Goal: Task Accomplishment & Management: Use online tool/utility

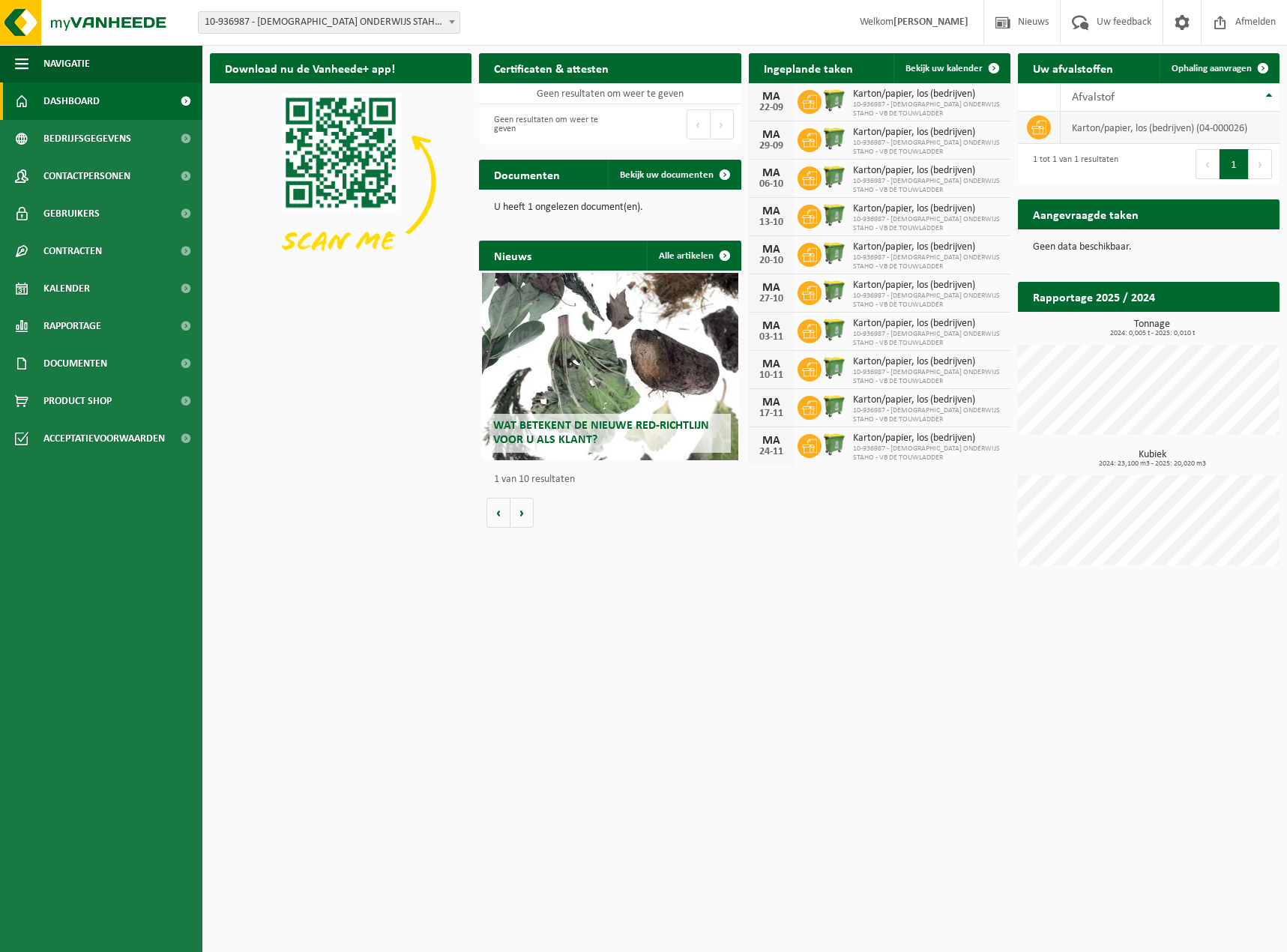
click at [1042, 129] on icon at bounding box center [1038, 127] width 15 height 14
click at [1101, 124] on td "karton/papier, los (bedrijven) (04-000026)" at bounding box center [1169, 127] width 219 height 32
click at [1261, 165] on button "Volgende" at bounding box center [1261, 164] width 24 height 30
click at [1233, 127] on td "karton/papier, los (bedrijven) (04-000026)" at bounding box center [1169, 127] width 219 height 32
click at [1220, 68] on span "Ophaling aanvragen" at bounding box center [1212, 69] width 80 height 10
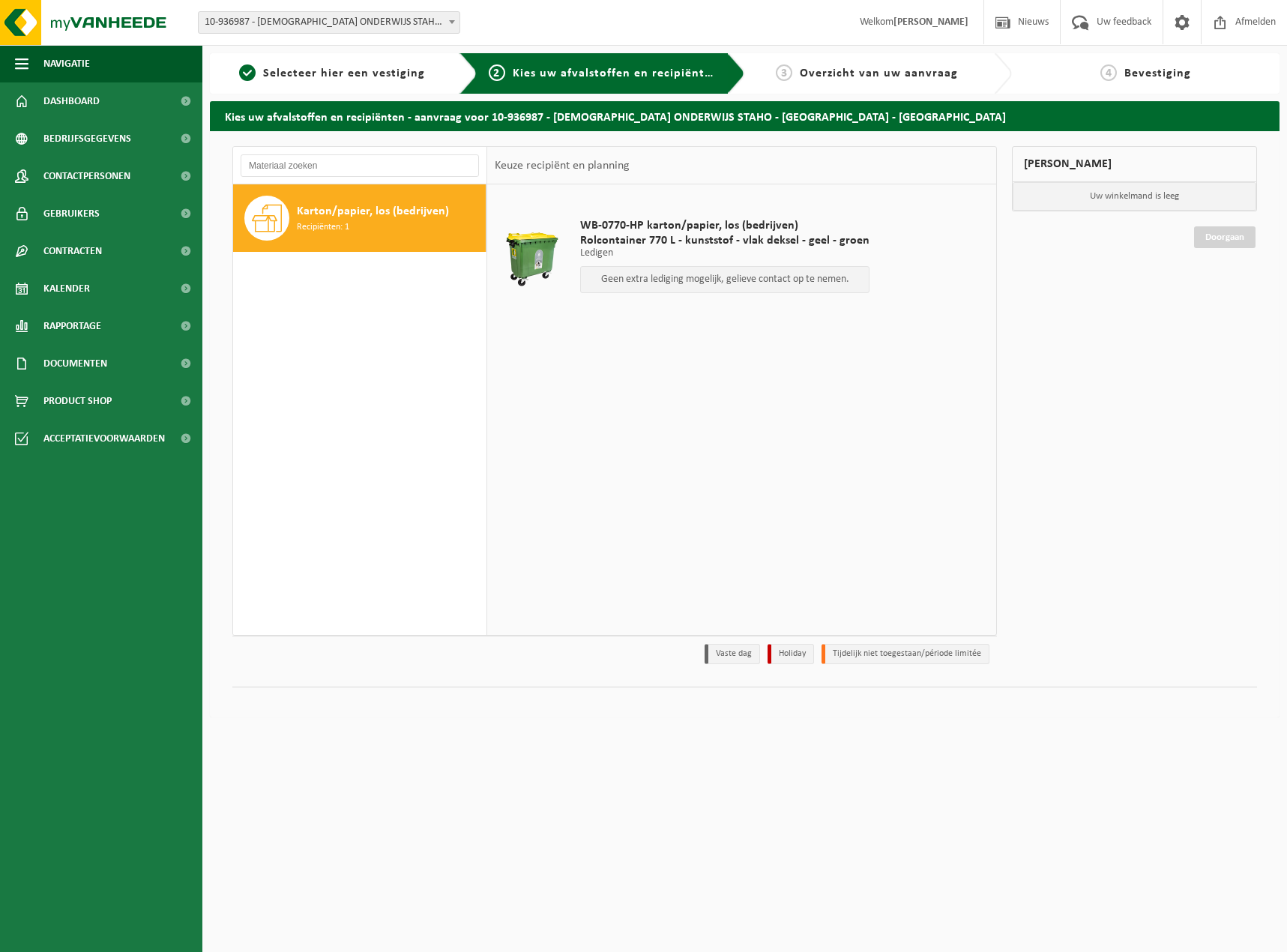
click at [337, 221] on span "Recipiënten: 1" at bounding box center [323, 227] width 53 height 15
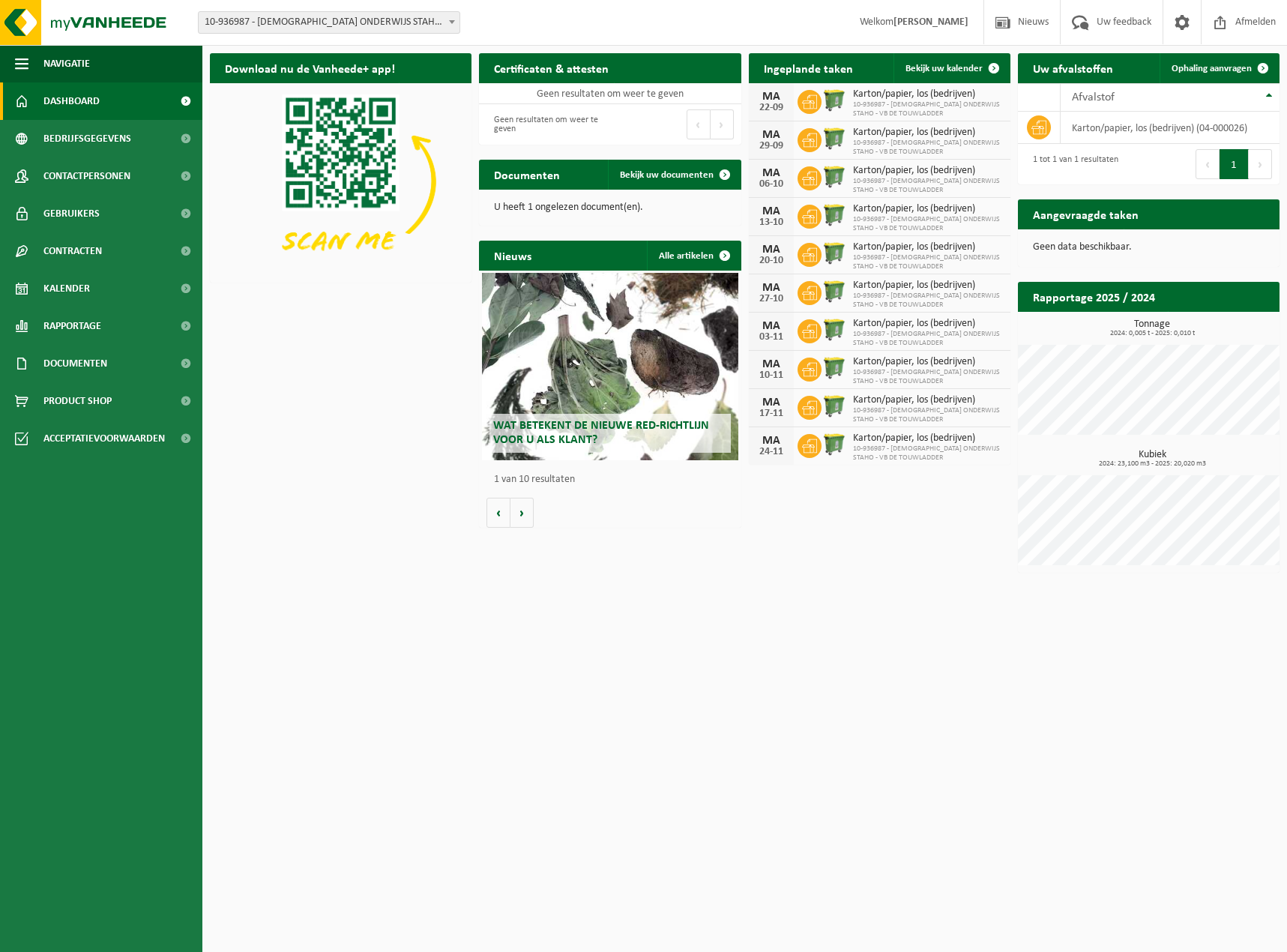
click at [103, 101] on link "Dashboard" at bounding box center [101, 101] width 202 height 37
